Goal: Check status: Check status

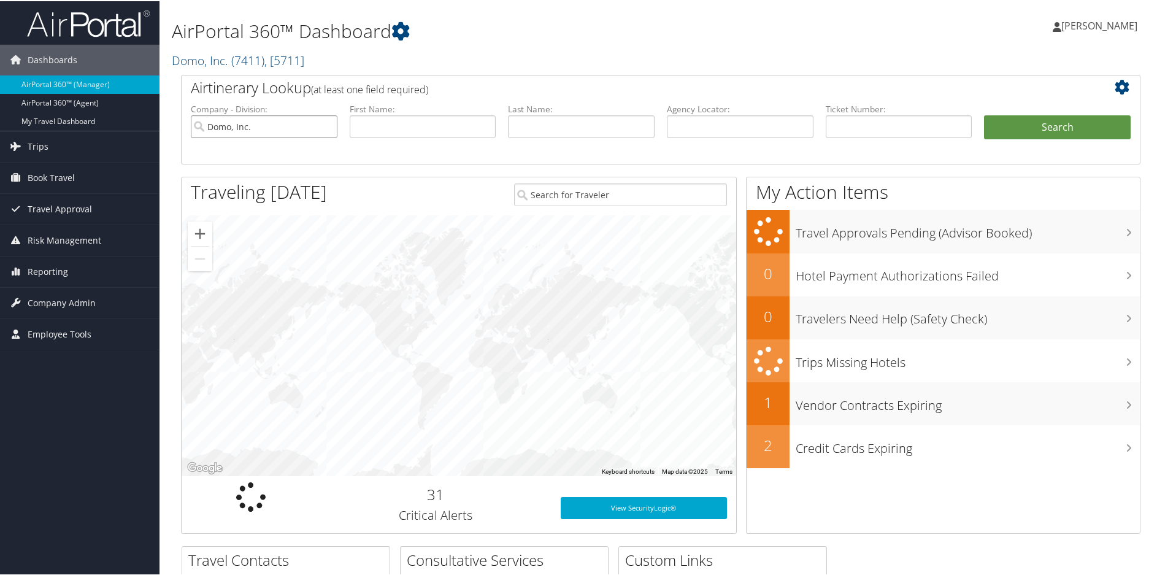
click at [324, 121] on input "Domo, Inc." at bounding box center [264, 125] width 147 height 23
click at [755, 128] on input "text" at bounding box center [740, 125] width 147 height 23
paste input "DFFNZB/"
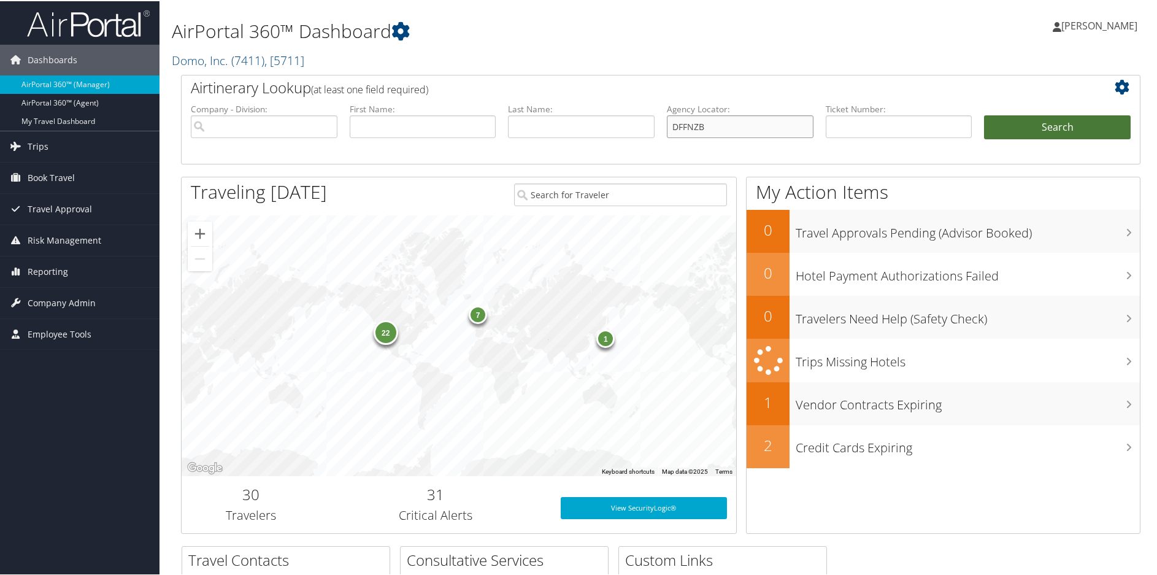
type input "DFFNZB"
click at [1048, 124] on button "Search" at bounding box center [1057, 126] width 147 height 25
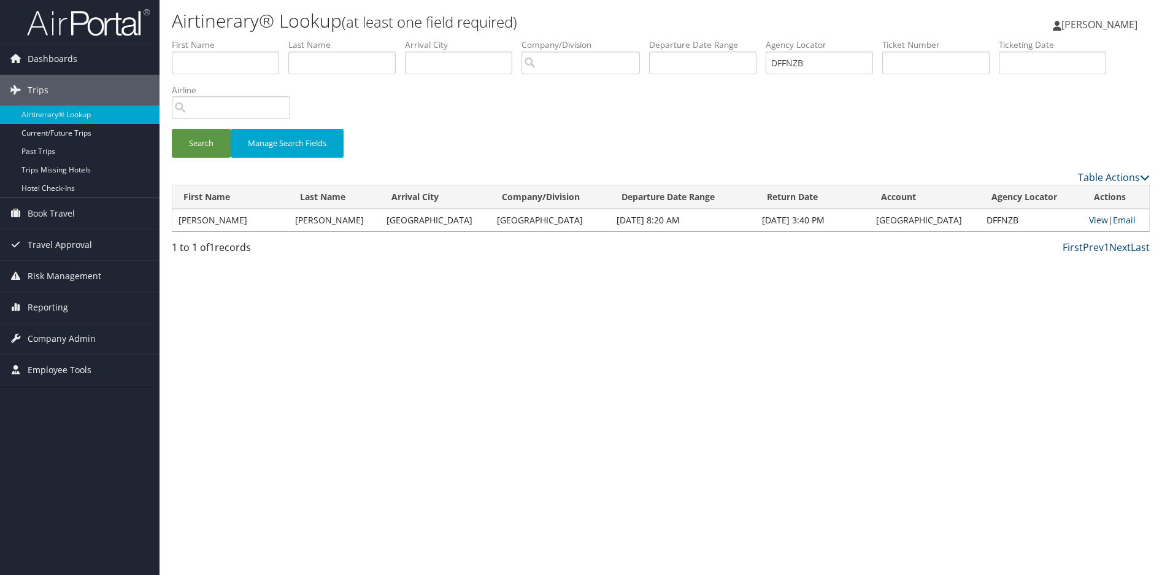
click at [1089, 223] on link "View" at bounding box center [1098, 220] width 19 height 12
drag, startPoint x: 748, startPoint y: 52, endPoint x: 612, endPoint y: 49, distance: 136.2
click at [612, 39] on ul "First Name Last Name Departure City Arrival City Company/Division Airport/City …" at bounding box center [661, 39] width 978 height 0
paste input "DDR03"
type input "DDDR03"
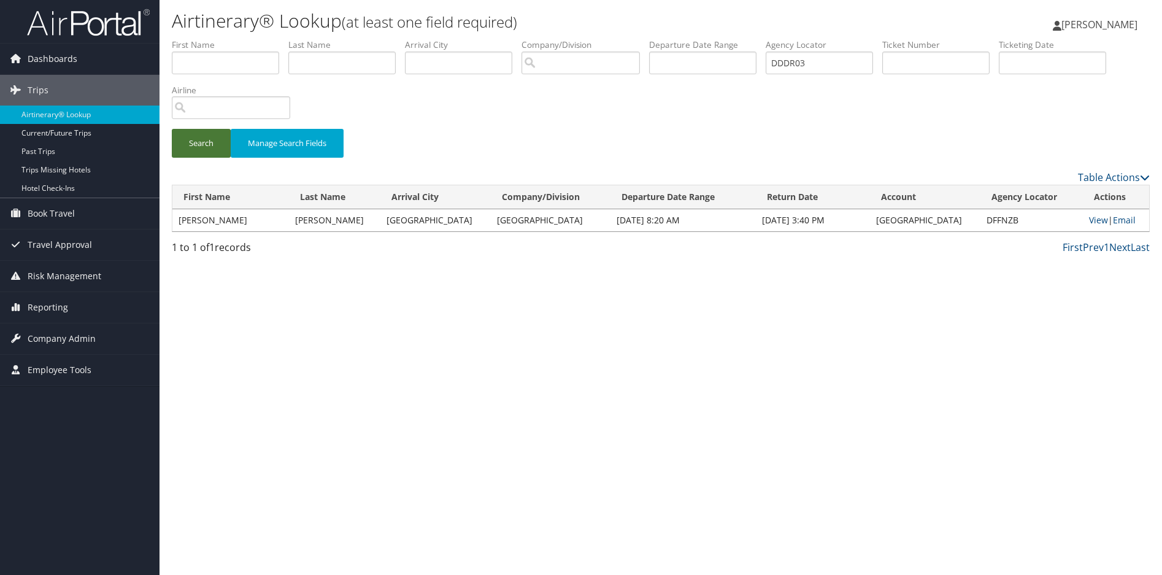
click at [208, 145] on button "Search" at bounding box center [201, 143] width 59 height 29
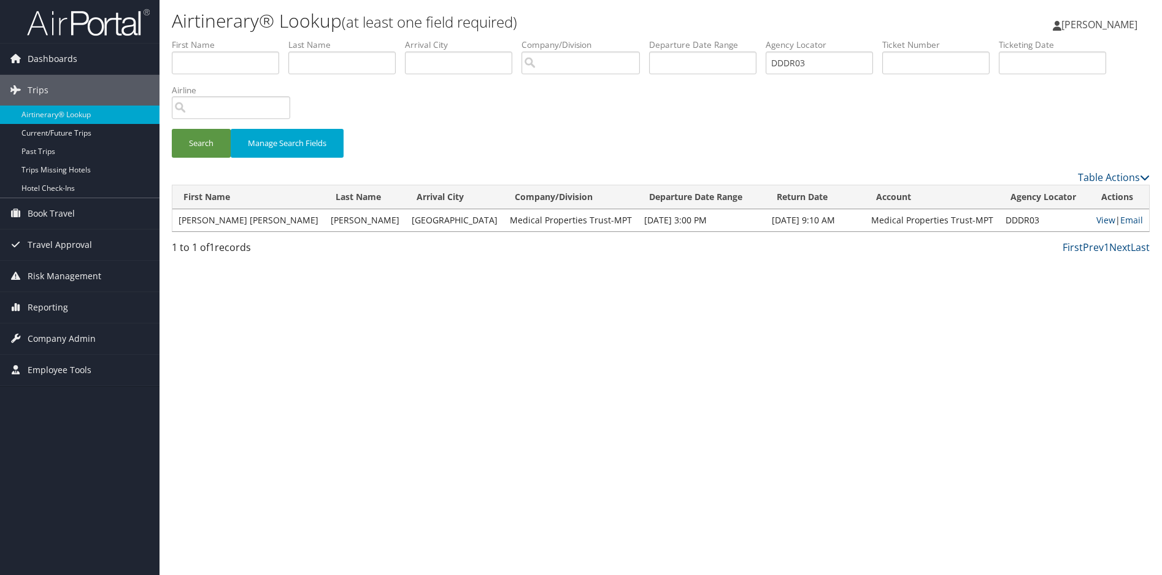
drag, startPoint x: 1023, startPoint y: 311, endPoint x: 1084, endPoint y: 269, distance: 74.2
click at [1024, 311] on div "Airtinerary® Lookup (at least one field required) [PERSON_NAME] [PERSON_NAME] M…" at bounding box center [660, 287] width 1002 height 575
click at [1096, 218] on link "View" at bounding box center [1105, 220] width 19 height 12
click at [667, 411] on div "Airtinerary® Lookup (at least one field required) [PERSON_NAME] [PERSON_NAME] M…" at bounding box center [660, 287] width 1002 height 575
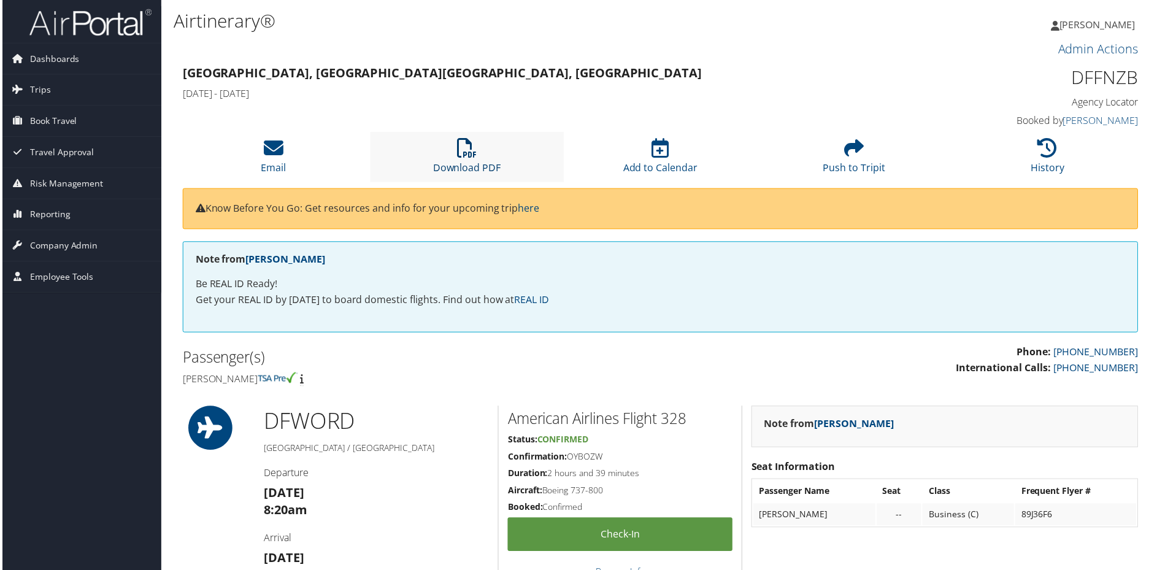
click at [458, 150] on icon at bounding box center [466, 149] width 20 height 20
